Goal: Transaction & Acquisition: Subscribe to service/newsletter

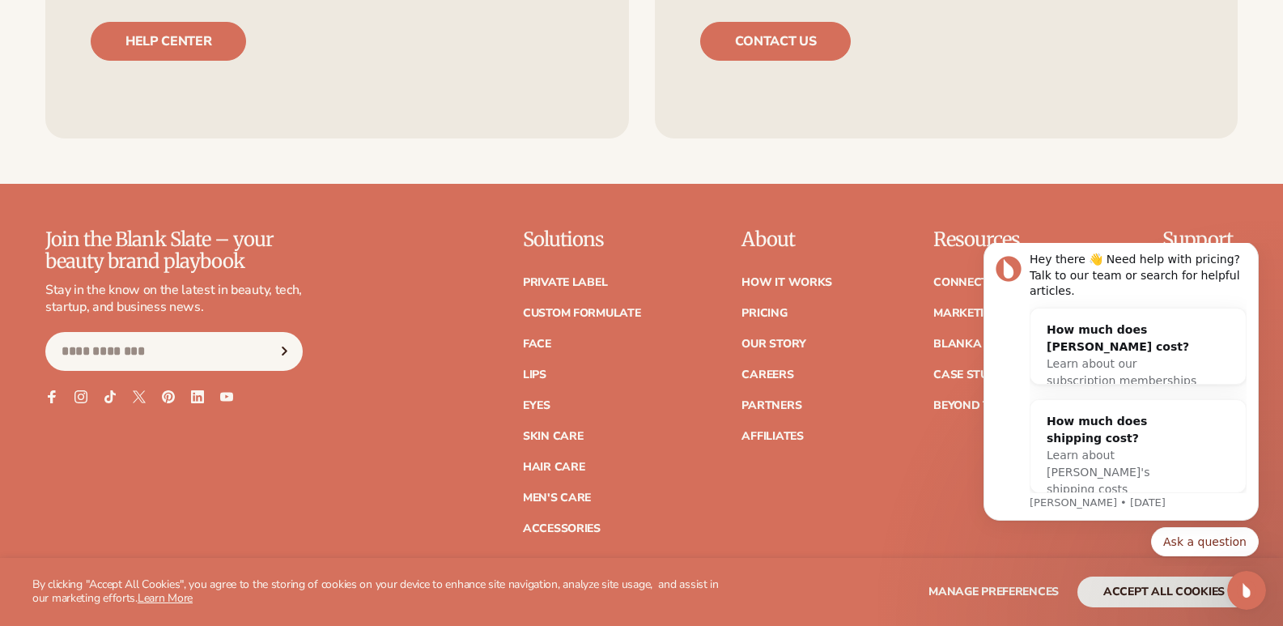
scroll to position [6793, 0]
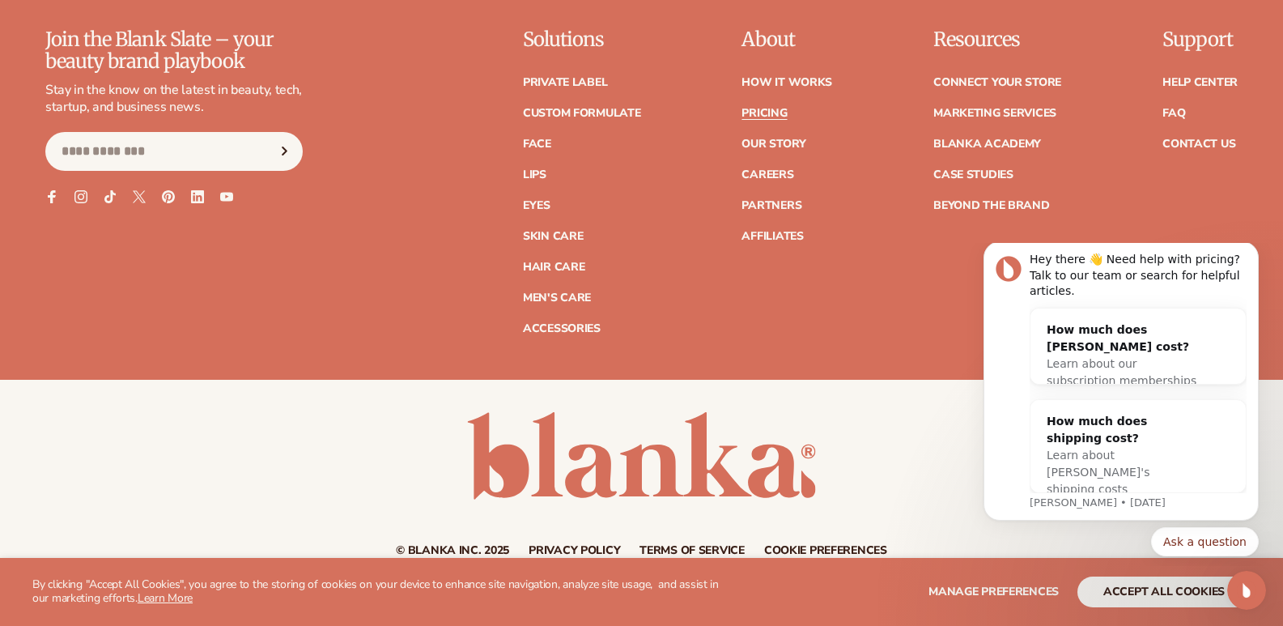
click at [779, 119] on link "Pricing" at bounding box center [764, 113] width 45 height 11
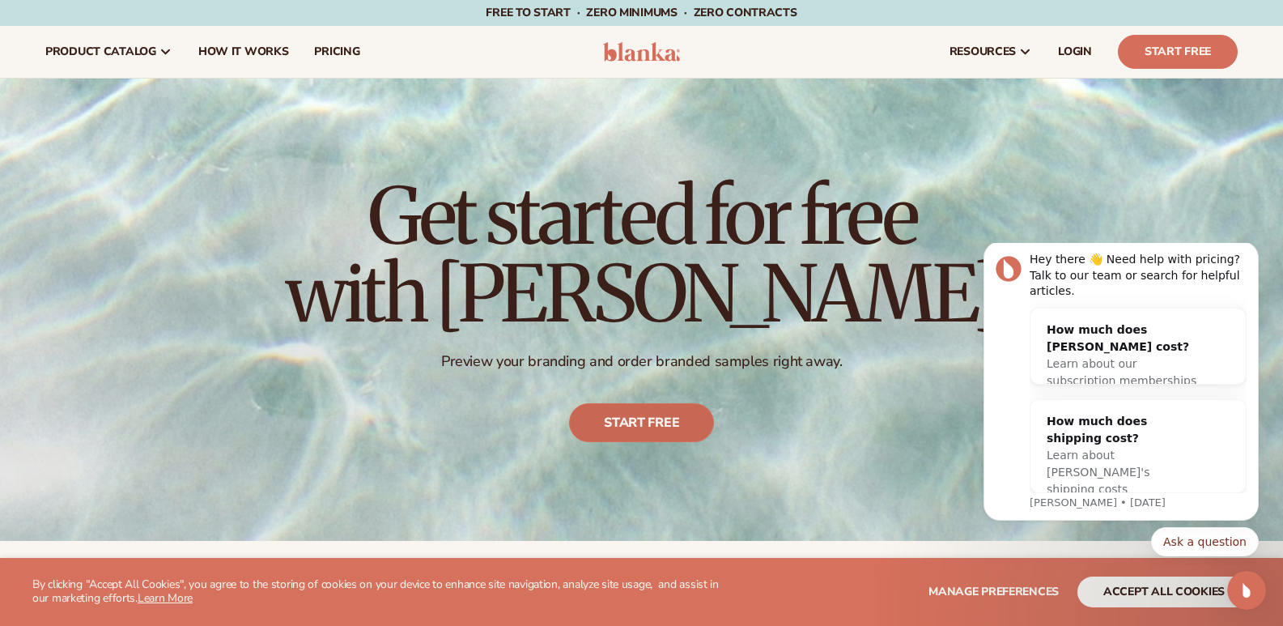
click at [648, 419] on link "Start free" at bounding box center [641, 422] width 145 height 39
